Goal: Find specific page/section: Find specific page/section

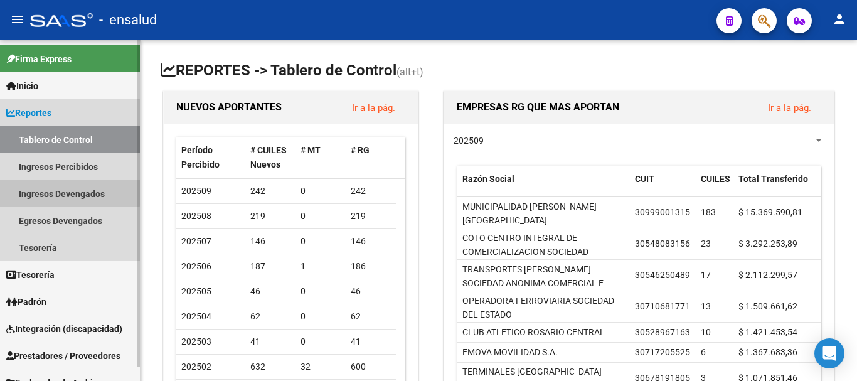
click at [45, 191] on link "Ingresos Devengados" at bounding box center [70, 193] width 140 height 27
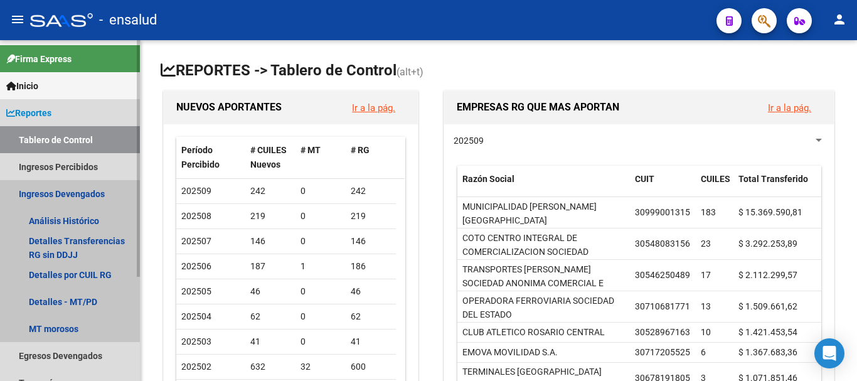
click at [60, 188] on link "Ingresos Devengados" at bounding box center [70, 193] width 140 height 27
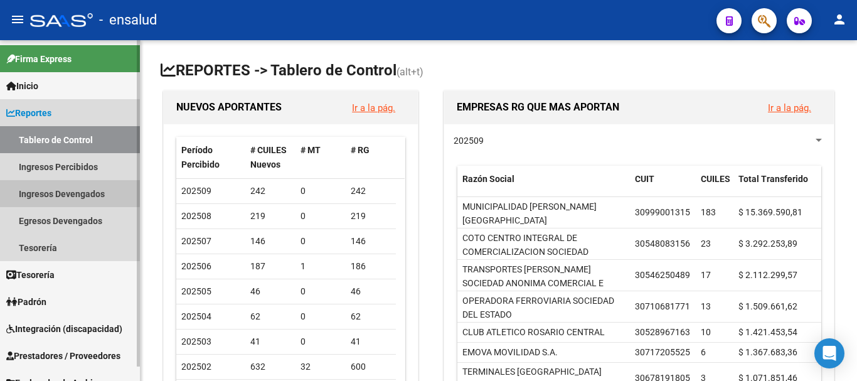
click at [65, 193] on link "Ingresos Devengados" at bounding box center [70, 193] width 140 height 27
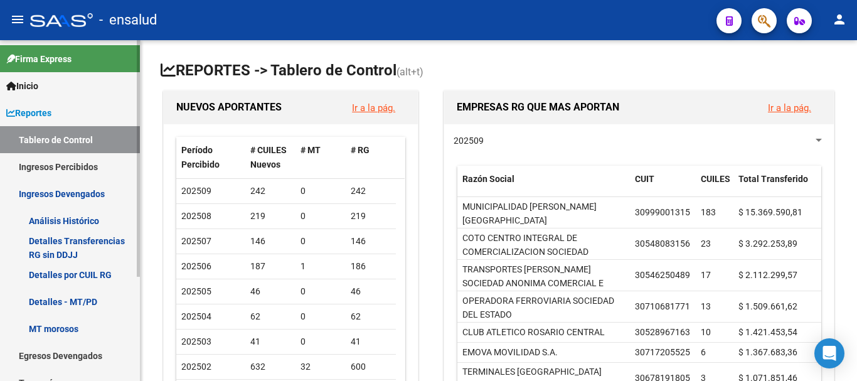
click at [77, 180] on link "Ingresos Devengados" at bounding box center [70, 193] width 140 height 27
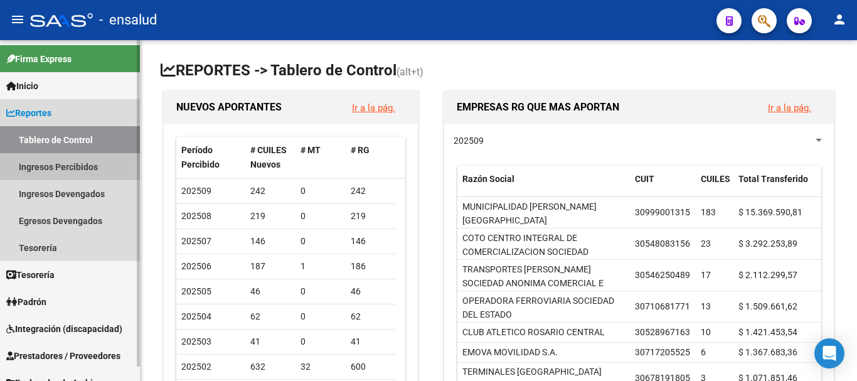
click at [78, 168] on link "Ingresos Percibidos" at bounding box center [70, 166] width 140 height 27
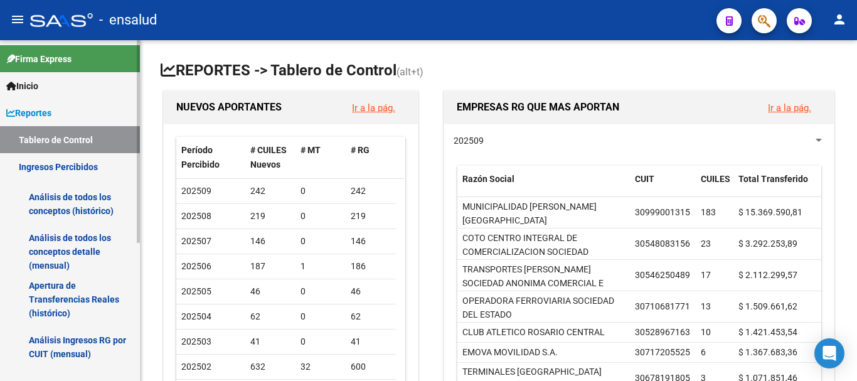
click at [73, 257] on link "Análisis de todos los conceptos detalle (mensual)" at bounding box center [70, 252] width 140 height 48
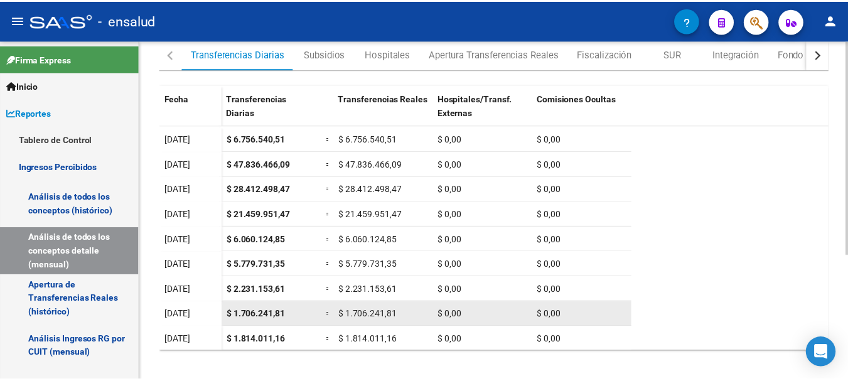
scroll to position [199, 0]
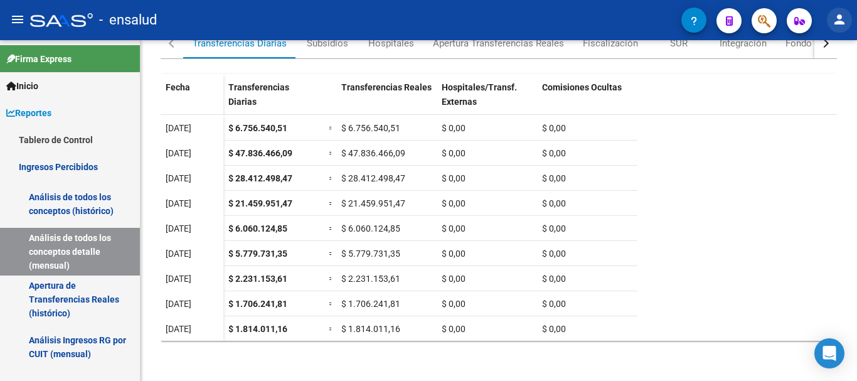
click at [833, 20] on mat-icon "person" at bounding box center [839, 19] width 15 height 15
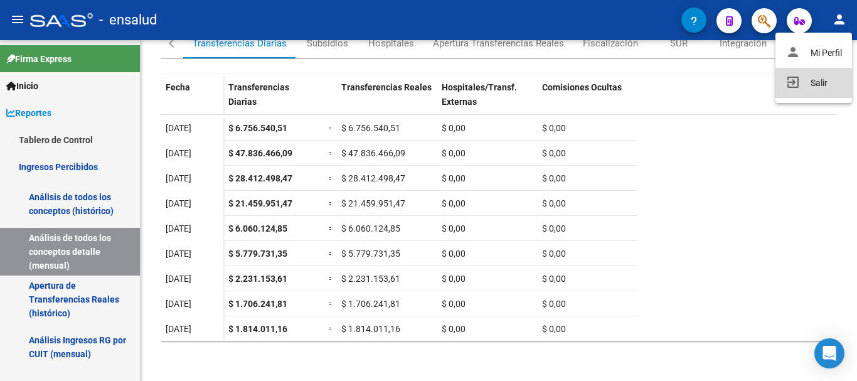
click at [805, 82] on button "exit_to_app Salir" at bounding box center [814, 83] width 77 height 30
